Goal: Navigation & Orientation: Go to known website

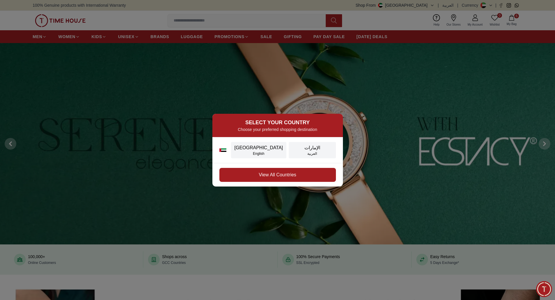
click at [286, 173] on button "View All Countries" at bounding box center [277, 175] width 116 height 14
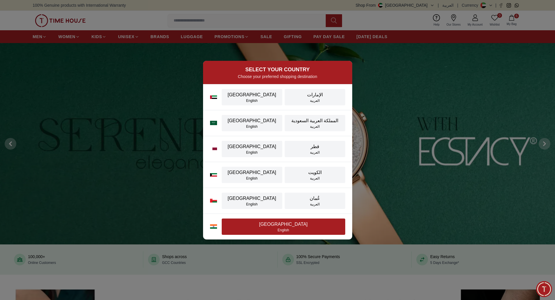
click at [274, 225] on div "[GEOGRAPHIC_DATA]" at bounding box center [283, 224] width 116 height 7
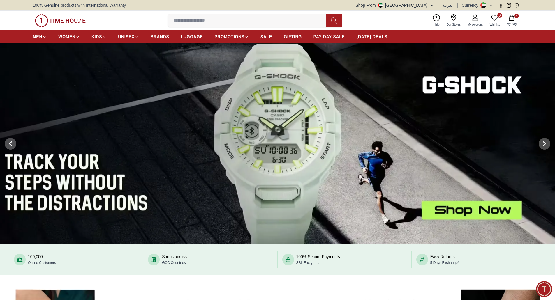
click at [434, 6] on icon "button" at bounding box center [432, 5] width 4 height 4
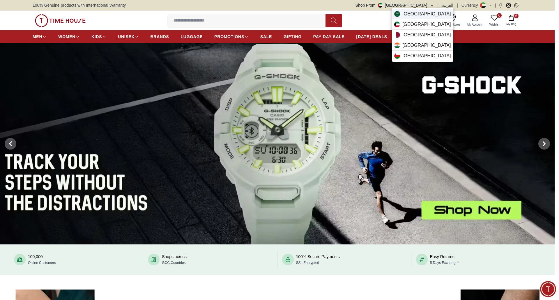
click at [427, 14] on span "[GEOGRAPHIC_DATA]" at bounding box center [426, 13] width 49 height 7
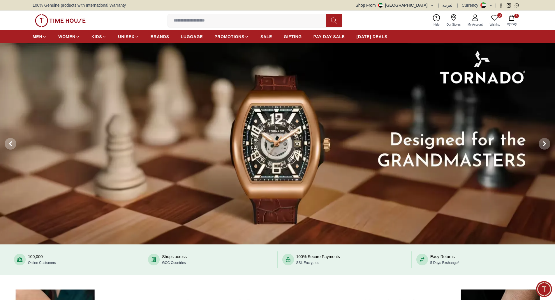
click at [433, 5] on icon "button" at bounding box center [432, 5] width 2 height 1
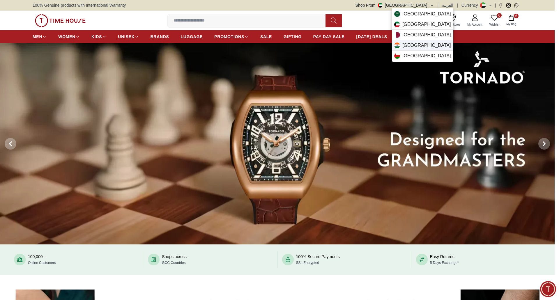
click at [416, 43] on div "[GEOGRAPHIC_DATA]" at bounding box center [422, 45] width 61 height 10
